Goal: Navigation & Orientation: Find specific page/section

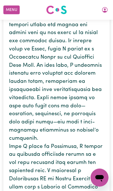
scroll to position [137, 0]
click at [106, 13] on icon "My Account" at bounding box center [105, 9] width 7 height 7
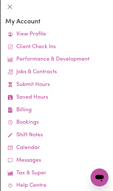
click at [52, 70] on link "Jobs & Contracts" at bounding box center [56, 72] width 103 height 13
click at [60, 58] on link "Performance & Development" at bounding box center [56, 59] width 103 height 13
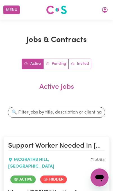
click at [107, 10] on button "My Account" at bounding box center [105, 10] width 12 height 10
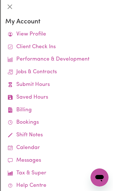
click at [34, 146] on link "Calendar" at bounding box center [56, 148] width 103 height 13
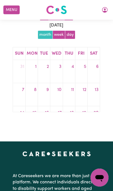
scroll to position [67, 0]
click at [73, 35] on button "day" at bounding box center [70, 34] width 10 height 9
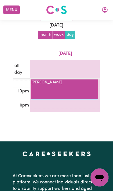
scroll to position [301, 0]
